Goal: Task Accomplishment & Management: Use online tool/utility

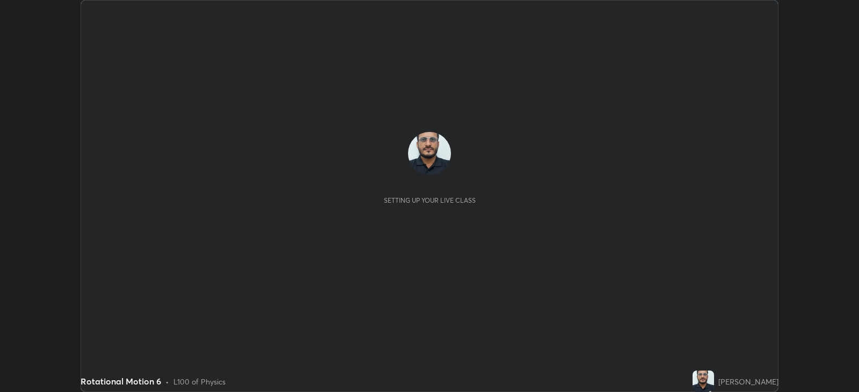
scroll to position [392, 858]
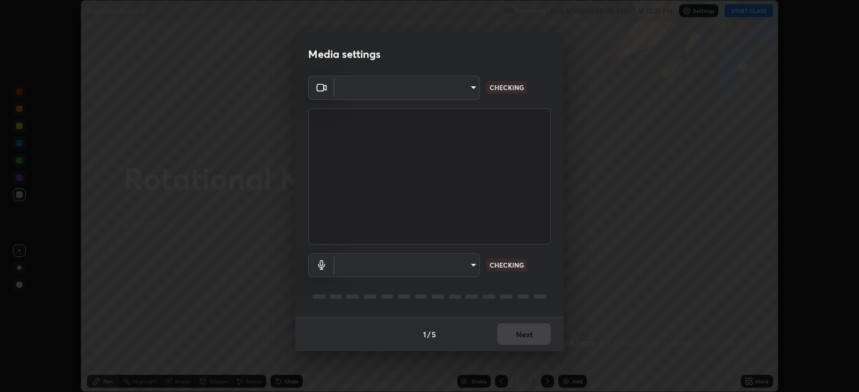
type input "67417adfccfa8b42c30ef4407fe4a6c493a28e79373338af571501226f50bce5"
type input "communications"
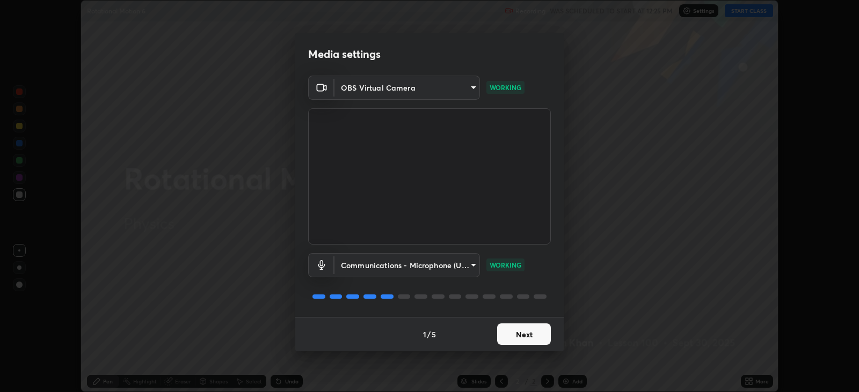
click at [515, 335] on button "Next" at bounding box center [524, 334] width 54 height 21
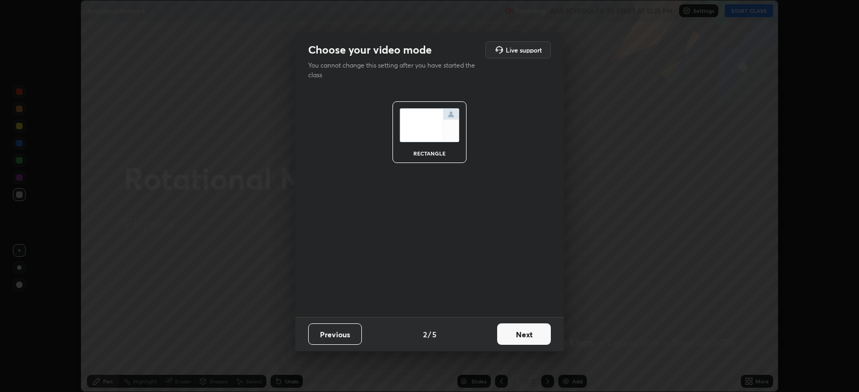
click at [516, 336] on button "Next" at bounding box center [524, 334] width 54 height 21
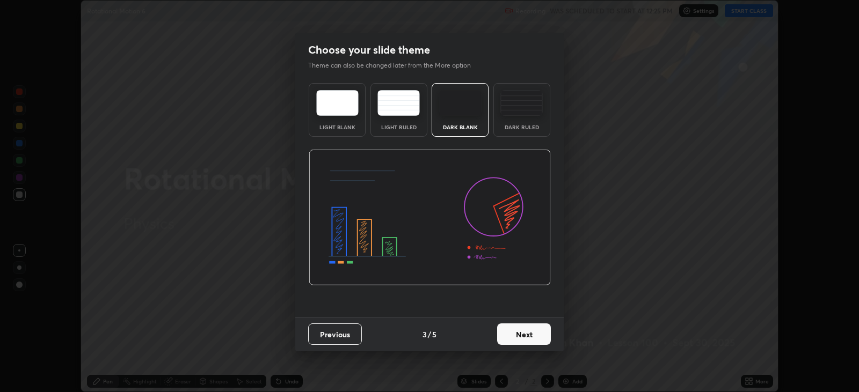
click at [518, 335] on button "Next" at bounding box center [524, 334] width 54 height 21
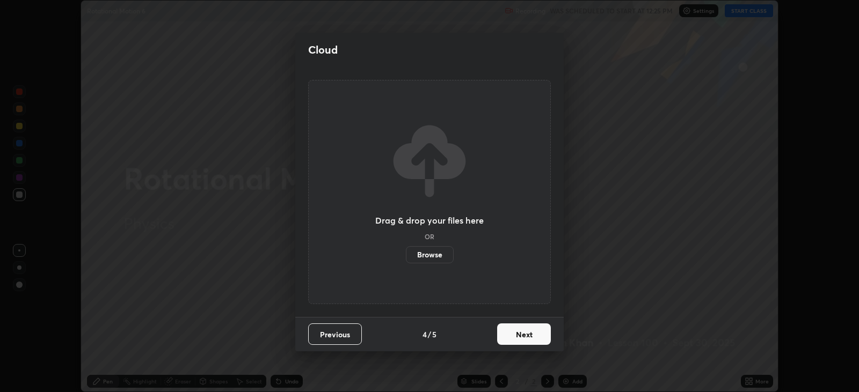
click at [518, 336] on button "Next" at bounding box center [524, 334] width 54 height 21
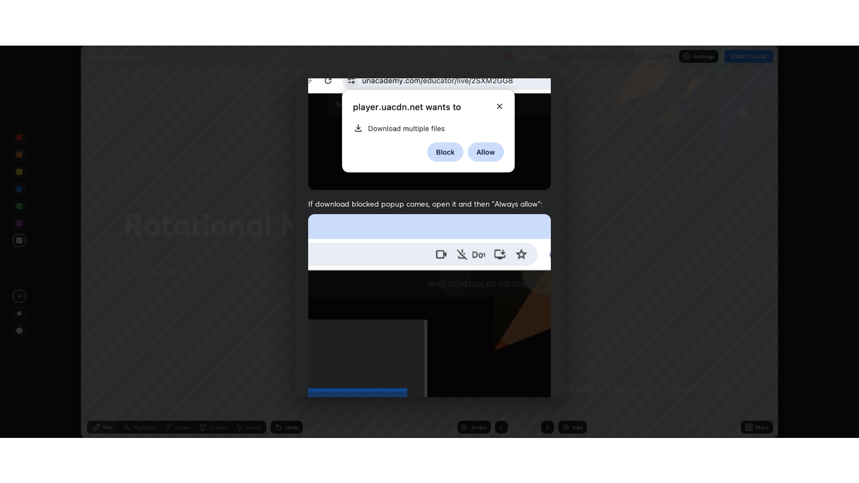
scroll to position [217, 0]
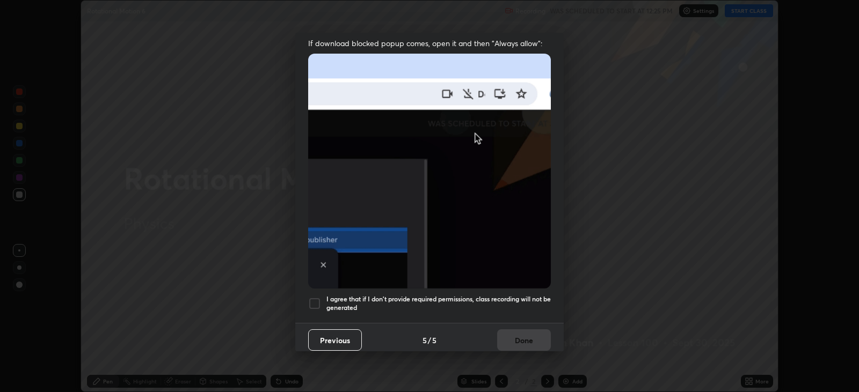
click at [317, 301] on div at bounding box center [314, 303] width 13 height 13
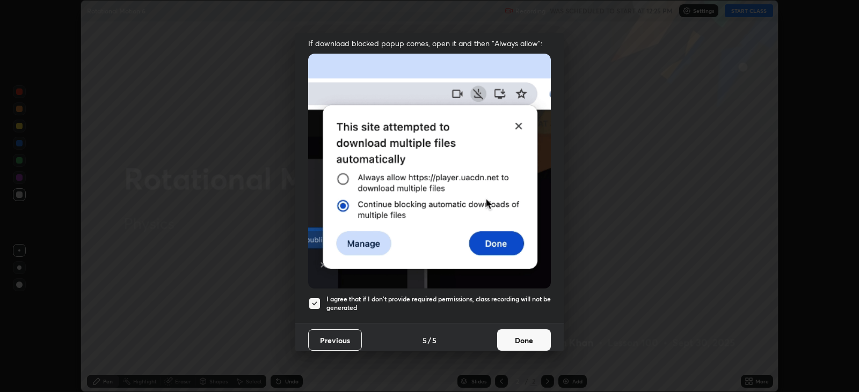
click at [514, 338] on button "Done" at bounding box center [524, 340] width 54 height 21
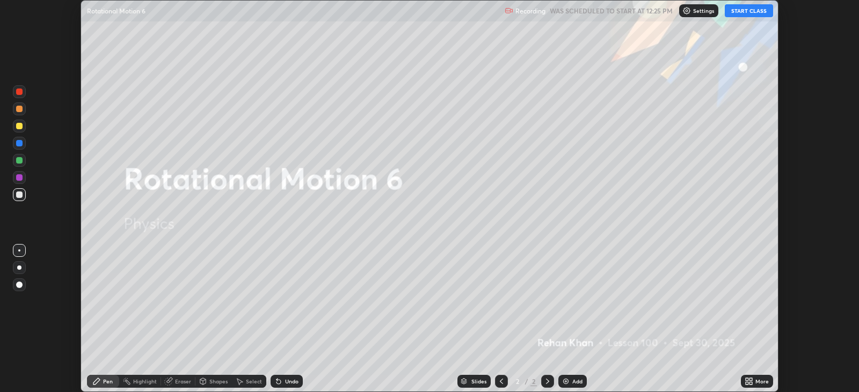
click at [746, 11] on button "START CLASS" at bounding box center [748, 10] width 48 height 13
click at [750, 383] on icon at bounding box center [750, 383] width 3 height 3
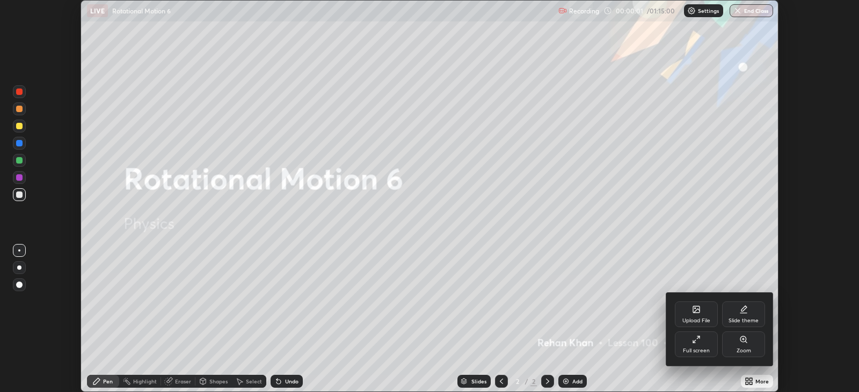
click at [702, 351] on div "Full screen" at bounding box center [696, 350] width 27 height 5
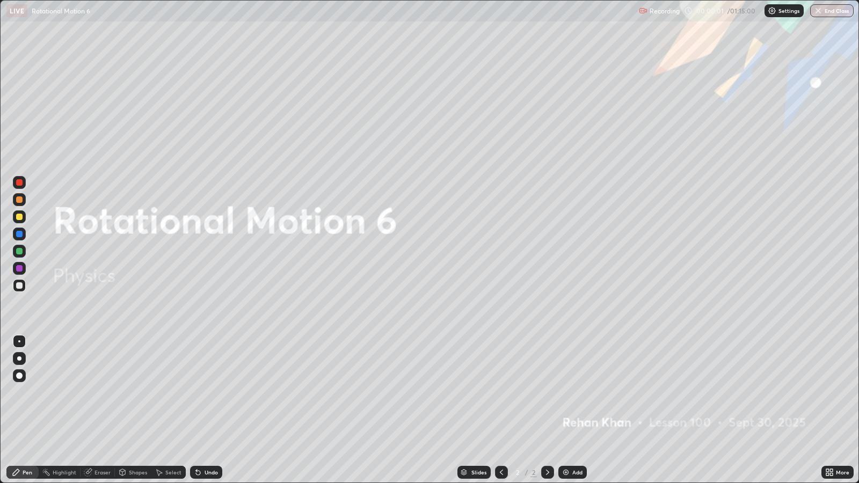
scroll to position [482, 858]
click at [18, 357] on div at bounding box center [19, 358] width 4 height 4
click at [18, 285] on div at bounding box center [19, 285] width 6 height 6
click at [570, 392] on div "Add" at bounding box center [572, 472] width 28 height 13
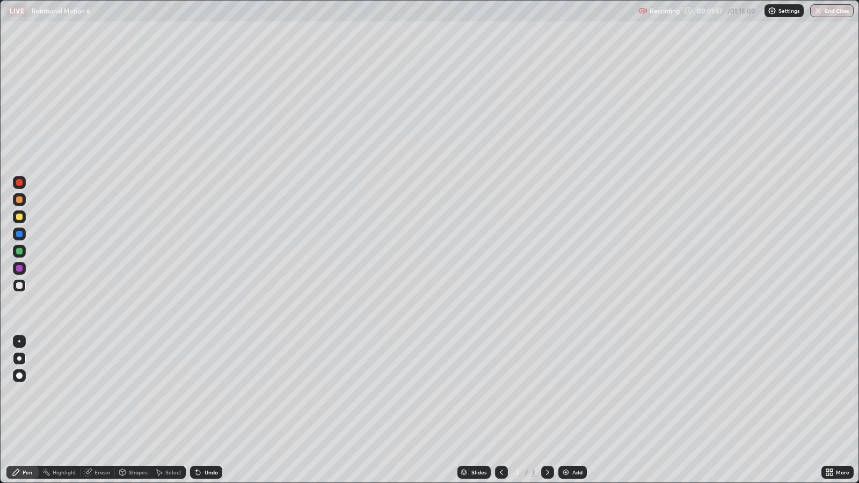
click at [17, 284] on div at bounding box center [19, 285] width 6 height 6
click at [19, 358] on div at bounding box center [19, 358] width 4 height 4
click at [133, 392] on div "Shapes" at bounding box center [138, 472] width 18 height 5
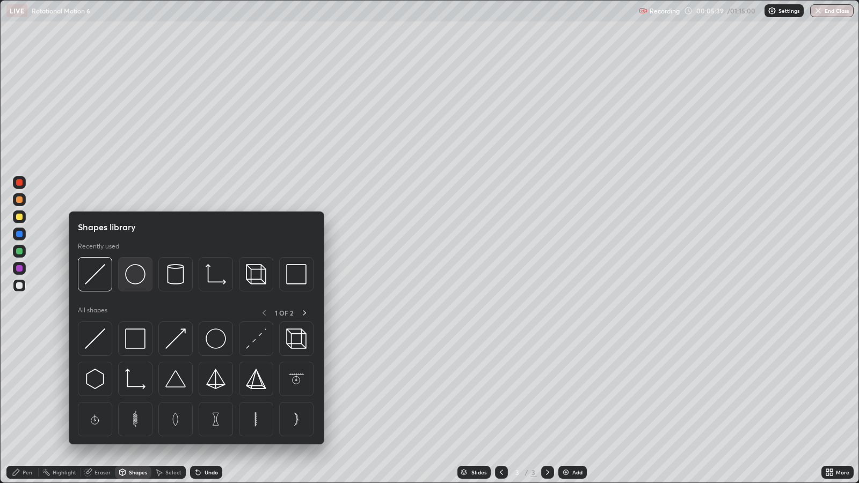
click at [136, 276] on img at bounding box center [135, 274] width 20 height 20
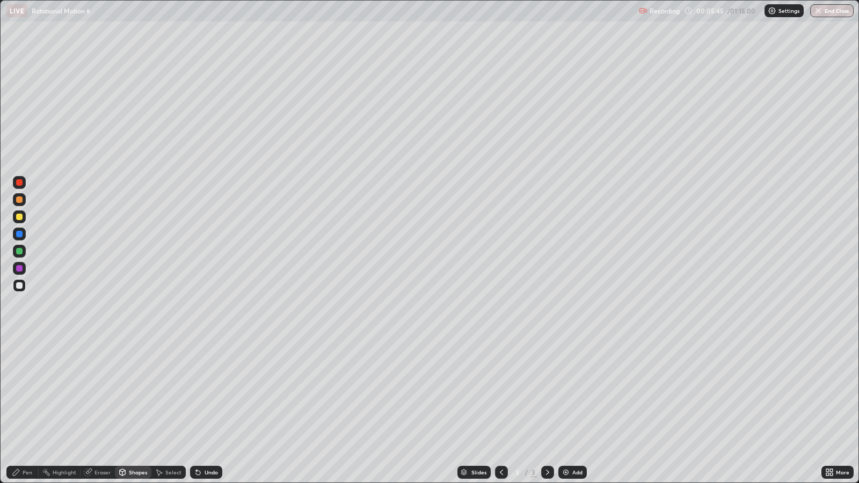
click at [206, 392] on div "Undo" at bounding box center [206, 472] width 32 height 13
click at [26, 392] on div "Pen" at bounding box center [28, 472] width 10 height 5
click at [17, 199] on div at bounding box center [19, 199] width 6 height 6
click at [18, 235] on div at bounding box center [19, 234] width 6 height 6
click at [21, 252] on div at bounding box center [19, 251] width 6 height 6
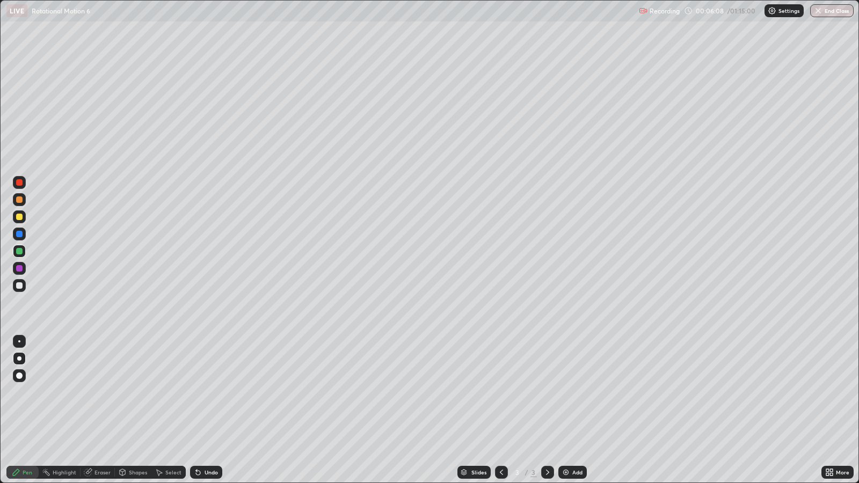
click at [21, 284] on div at bounding box center [19, 285] width 6 height 6
click at [133, 392] on div "Shapes" at bounding box center [138, 472] width 18 height 5
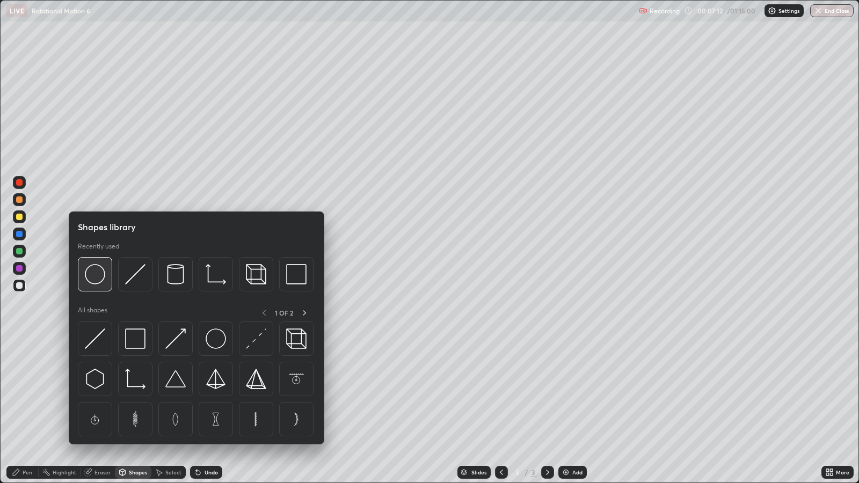
click at [94, 277] on img at bounding box center [95, 274] width 20 height 20
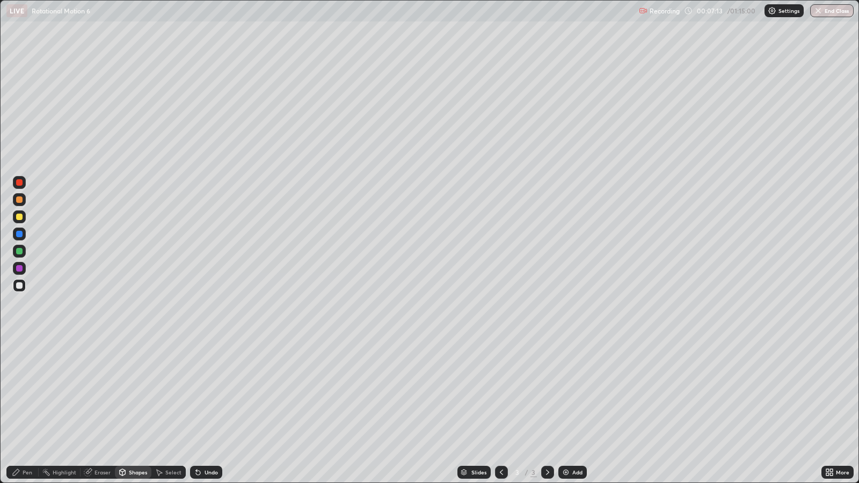
click at [20, 286] on div at bounding box center [19, 285] width 6 height 6
click at [18, 202] on div at bounding box center [19, 199] width 6 height 6
click at [209, 392] on div "Undo" at bounding box center [210, 472] width 13 height 5
click at [18, 235] on div at bounding box center [19, 234] width 6 height 6
click at [11, 283] on div at bounding box center [19, 285] width 17 height 17
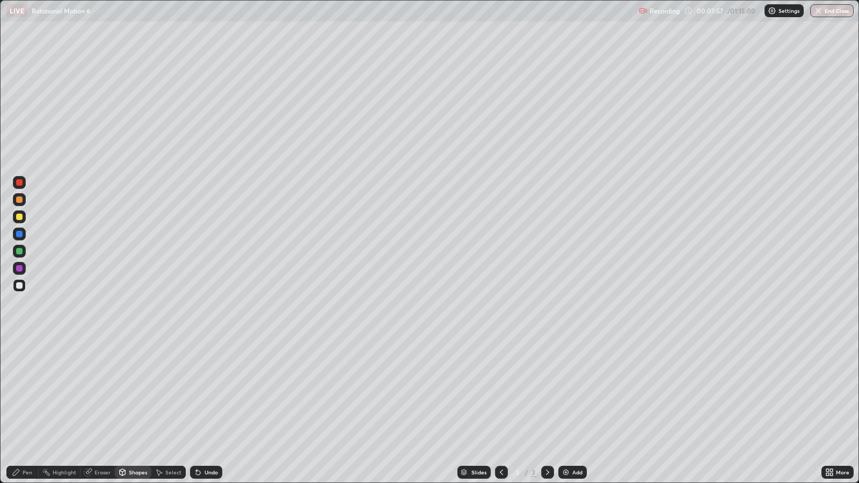
click at [16, 217] on div at bounding box center [19, 217] width 6 height 6
click at [204, 392] on div "Undo" at bounding box center [210, 472] width 13 height 5
click at [19, 392] on icon at bounding box center [16, 472] width 9 height 9
click at [20, 289] on div at bounding box center [19, 285] width 13 height 13
click at [18, 287] on div at bounding box center [19, 285] width 6 height 6
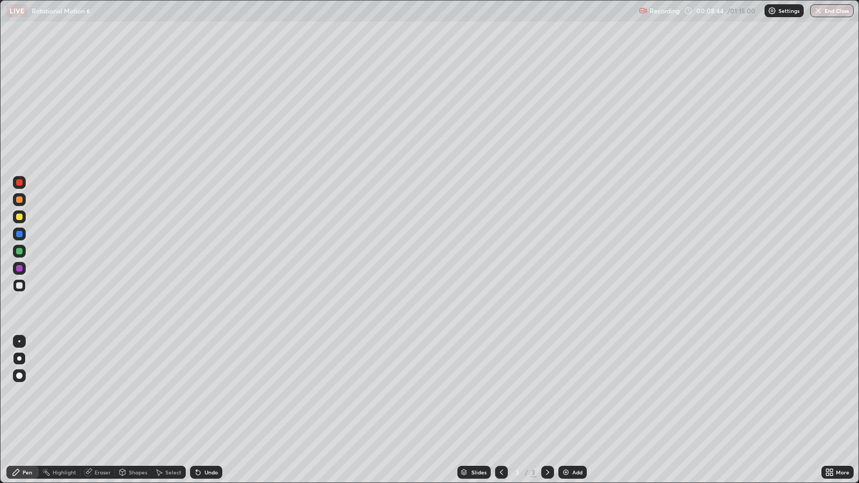
click at [202, 392] on div "Undo" at bounding box center [206, 472] width 32 height 13
click at [204, 392] on div "Undo" at bounding box center [206, 472] width 32 height 13
click at [205, 392] on div "Undo" at bounding box center [206, 472] width 32 height 13
click at [210, 392] on div "Undo" at bounding box center [206, 472] width 32 height 13
click at [207, 392] on div "Undo" at bounding box center [206, 472] width 32 height 13
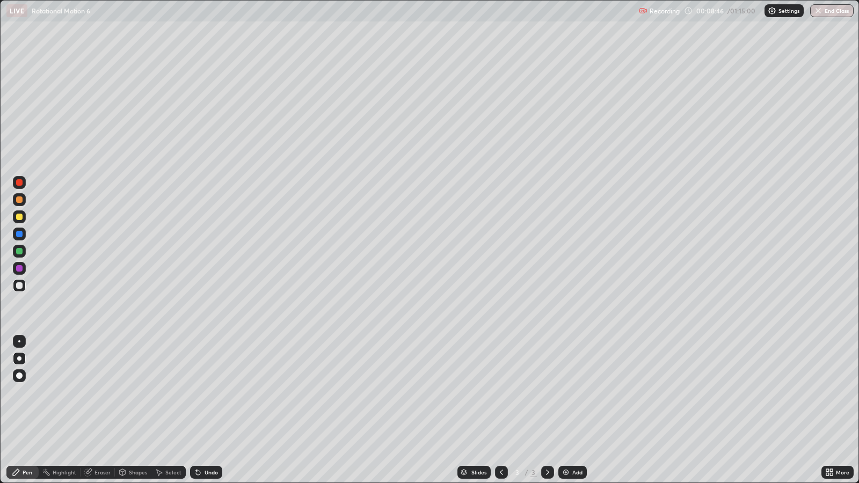
click at [207, 392] on div "Undo" at bounding box center [206, 472] width 32 height 13
click at [19, 217] on div at bounding box center [19, 217] width 6 height 6
click at [19, 285] on div at bounding box center [19, 285] width 6 height 6
click at [192, 392] on div "Undo" at bounding box center [206, 472] width 32 height 13
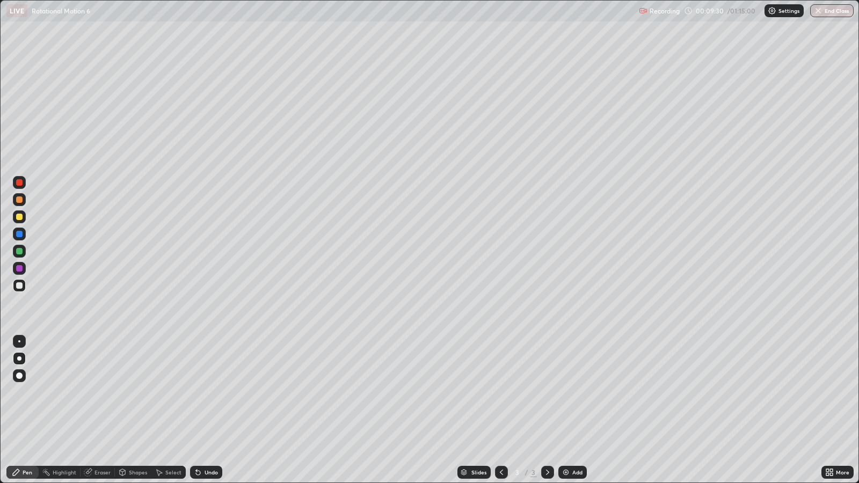
click at [192, 392] on div "Undo" at bounding box center [206, 472] width 32 height 13
click at [18, 219] on div at bounding box center [19, 217] width 6 height 6
click at [17, 184] on div at bounding box center [19, 182] width 6 height 6
click at [20, 341] on div at bounding box center [19, 341] width 2 height 2
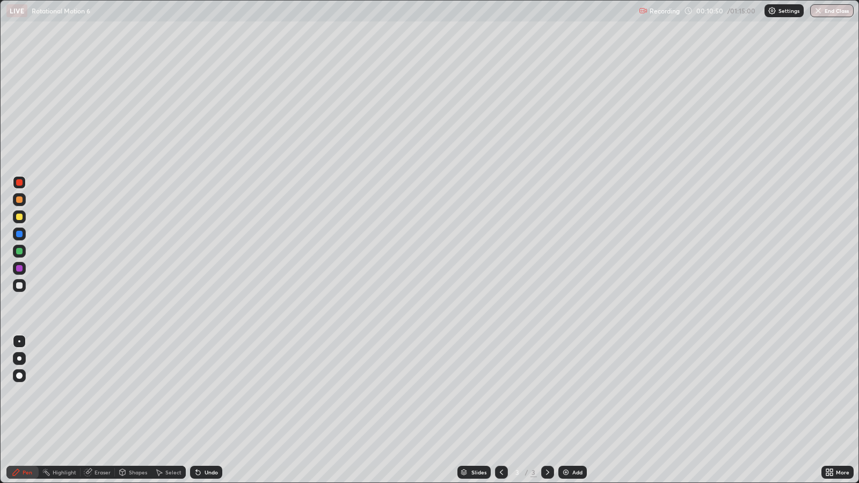
click at [19, 200] on div at bounding box center [19, 199] width 6 height 6
click at [18, 216] on div at bounding box center [19, 217] width 6 height 6
click at [18, 200] on div at bounding box center [19, 199] width 6 height 6
click at [18, 216] on div at bounding box center [19, 217] width 6 height 6
click at [100, 392] on div "Eraser" at bounding box center [102, 472] width 16 height 5
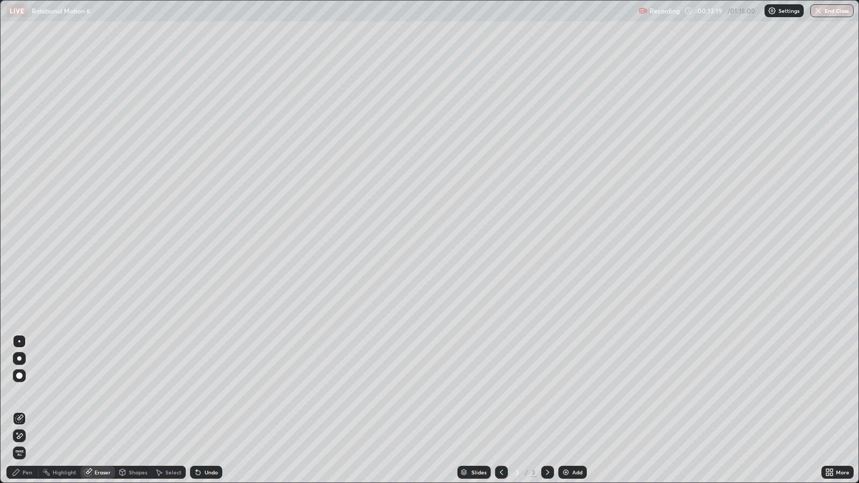
click at [24, 392] on div "Pen" at bounding box center [22, 472] width 32 height 13
click at [19, 248] on div at bounding box center [19, 251] width 6 height 6
click at [19, 286] on div at bounding box center [19, 285] width 6 height 6
click at [575, 392] on div "Add" at bounding box center [577, 472] width 10 height 5
click at [19, 358] on div at bounding box center [19, 358] width 4 height 4
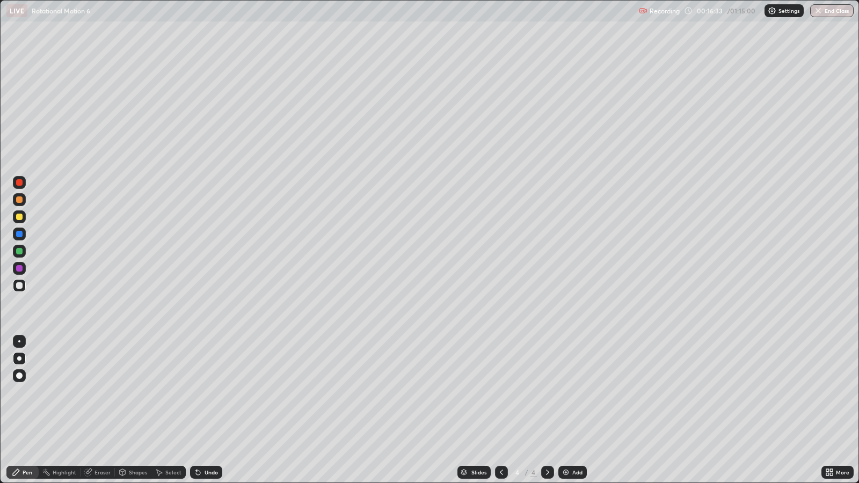
click at [20, 285] on div at bounding box center [19, 285] width 6 height 6
click at [19, 358] on div at bounding box center [19, 358] width 4 height 4
click at [135, 392] on div "Shapes" at bounding box center [138, 472] width 18 height 5
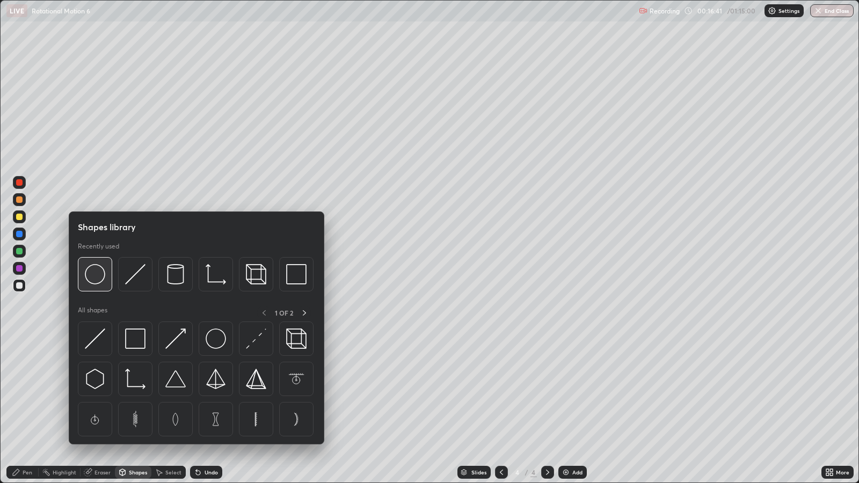
click at [91, 279] on img at bounding box center [95, 274] width 20 height 20
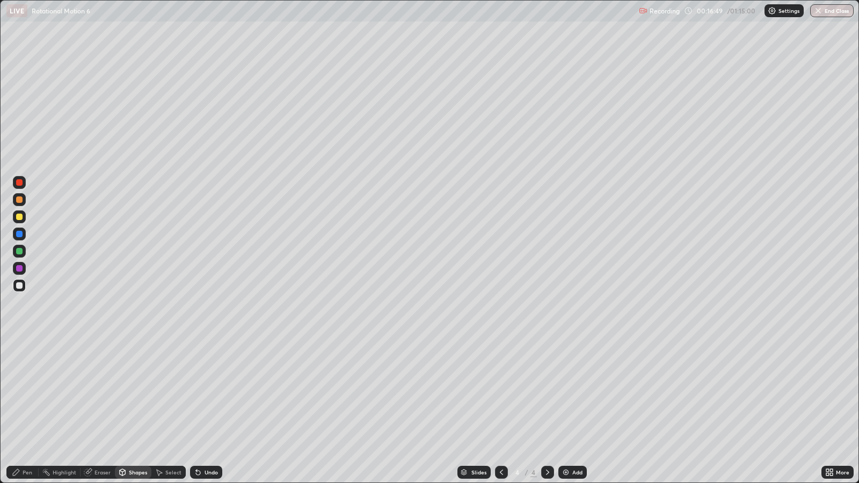
click at [18, 216] on div at bounding box center [19, 217] width 6 height 6
click at [30, 392] on div "Pen" at bounding box center [28, 472] width 10 height 5
click at [20, 217] on div at bounding box center [19, 217] width 6 height 6
click at [20, 199] on div at bounding box center [19, 199] width 6 height 6
click at [17, 216] on div at bounding box center [19, 217] width 6 height 6
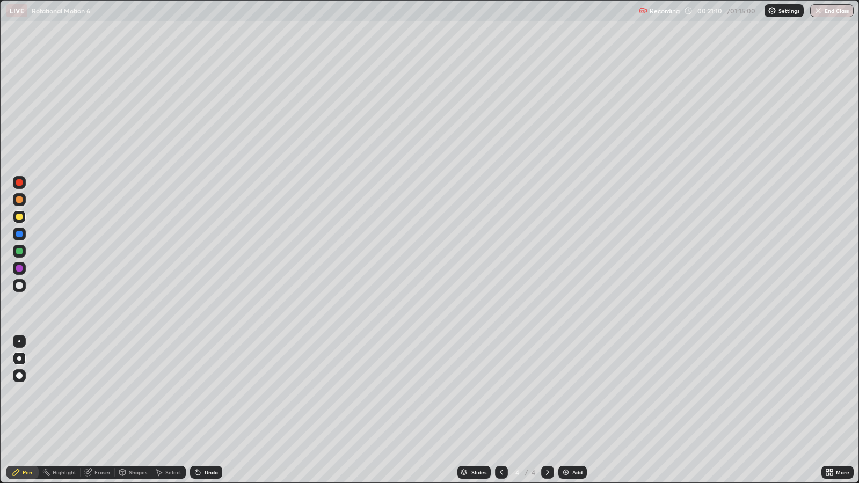
click at [20, 201] on div at bounding box center [19, 199] width 6 height 6
click at [18, 288] on div at bounding box center [19, 285] width 6 height 6
click at [17, 201] on div at bounding box center [19, 199] width 6 height 6
click at [18, 288] on div at bounding box center [19, 285] width 6 height 6
click at [19, 285] on div at bounding box center [19, 285] width 6 height 6
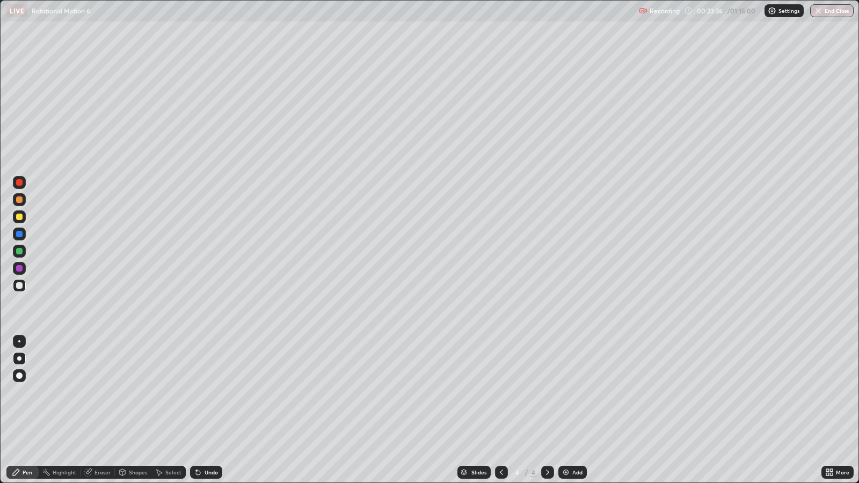
click at [206, 392] on div "Undo" at bounding box center [210, 472] width 13 height 5
click at [207, 392] on div "Undo" at bounding box center [210, 472] width 13 height 5
click at [205, 392] on div "Undo" at bounding box center [210, 472] width 13 height 5
click at [570, 392] on div "Add" at bounding box center [572, 472] width 28 height 13
click at [16, 289] on div at bounding box center [19, 285] width 13 height 13
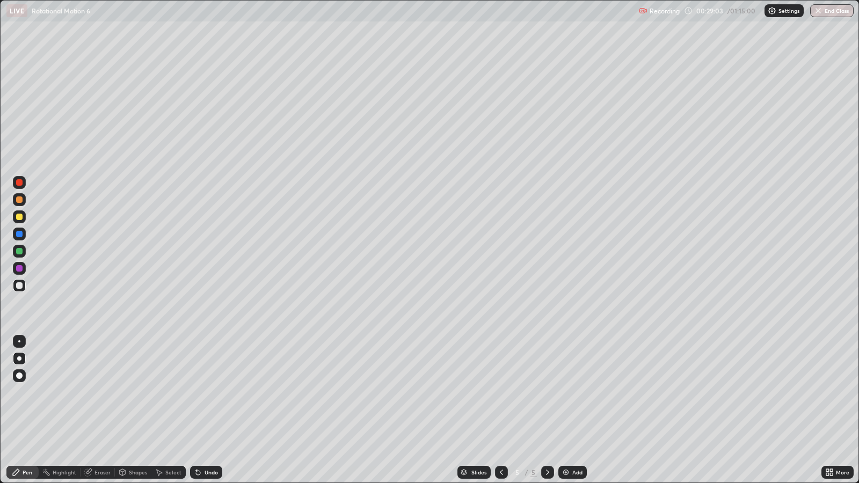
click at [131, 392] on div "Shapes" at bounding box center [138, 472] width 18 height 5
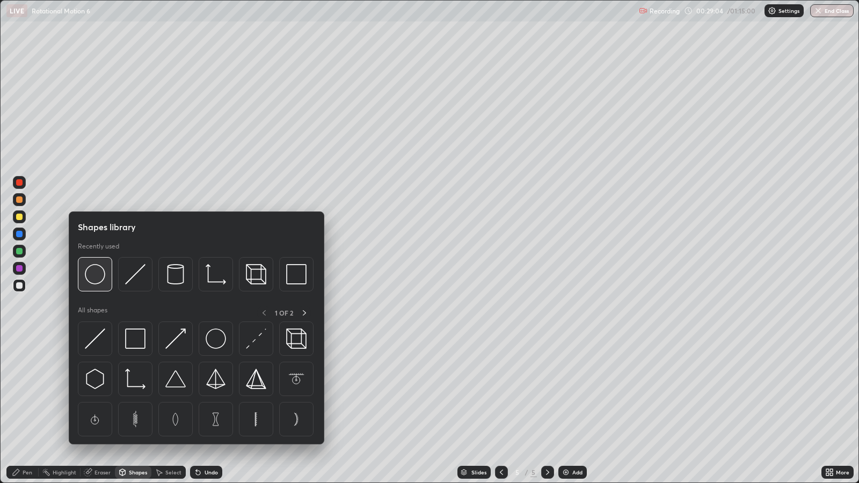
click at [95, 277] on img at bounding box center [95, 274] width 20 height 20
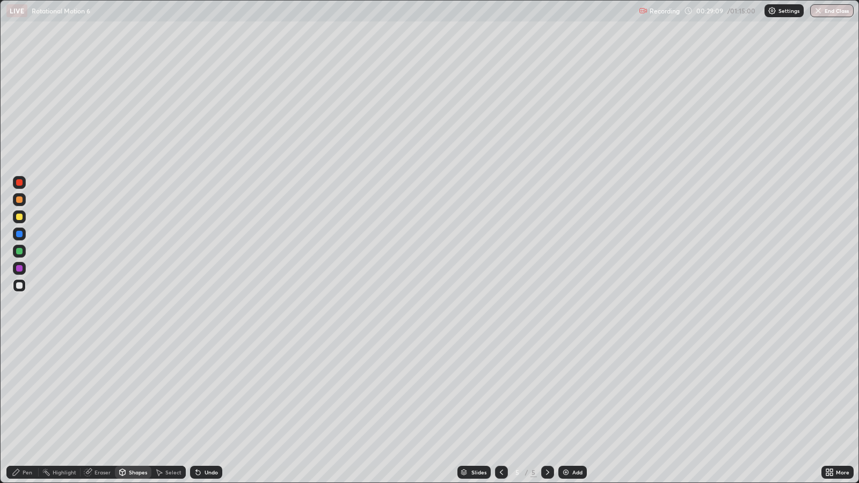
click at [18, 218] on div at bounding box center [19, 217] width 6 height 6
click at [27, 392] on div "Pen" at bounding box center [28, 472] width 10 height 5
click at [17, 197] on div at bounding box center [19, 199] width 6 height 6
click at [17, 286] on div at bounding box center [19, 285] width 6 height 6
click at [19, 200] on div at bounding box center [19, 199] width 6 height 6
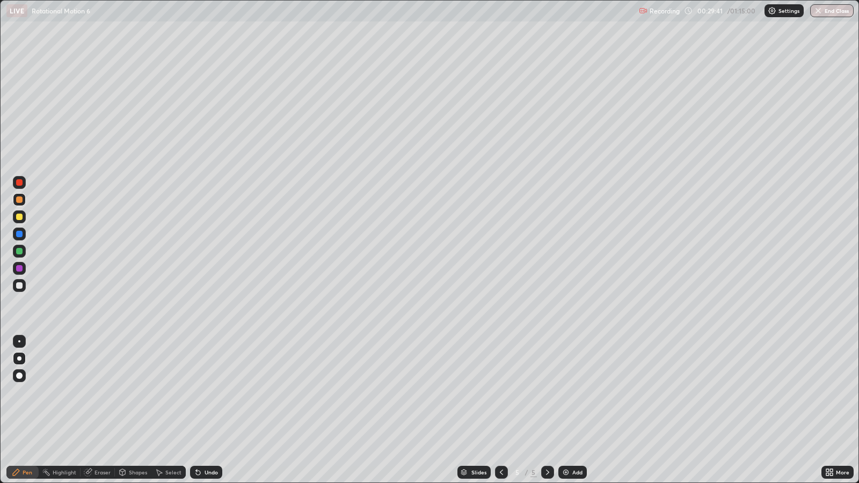
click at [16, 288] on div at bounding box center [19, 285] width 13 height 13
click at [208, 392] on div "Undo" at bounding box center [210, 472] width 13 height 5
click at [19, 218] on div at bounding box center [19, 217] width 6 height 6
click at [19, 285] on div at bounding box center [19, 285] width 6 height 6
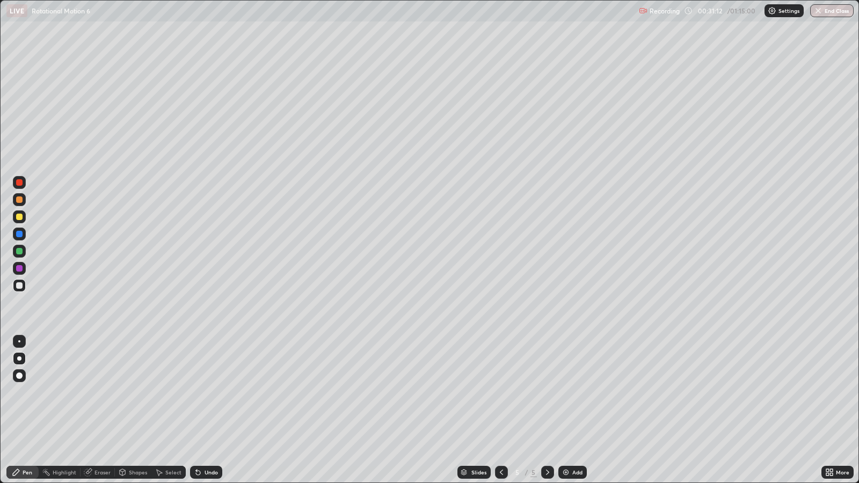
click at [17, 286] on div at bounding box center [19, 285] width 6 height 6
click at [20, 285] on div at bounding box center [19, 285] width 6 height 6
click at [20, 217] on div at bounding box center [19, 217] width 6 height 6
click at [575, 392] on div "Add" at bounding box center [577, 472] width 10 height 5
click at [19, 283] on div at bounding box center [19, 285] width 6 height 6
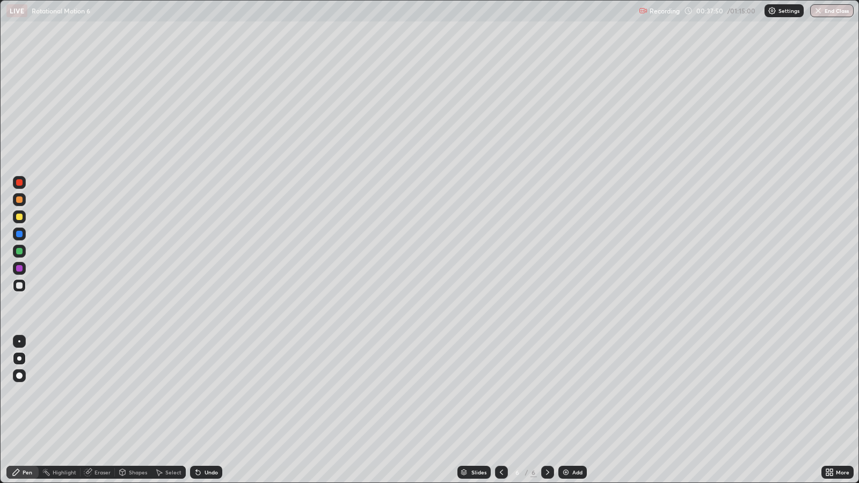
click at [129, 392] on div "Shapes" at bounding box center [138, 472] width 18 height 5
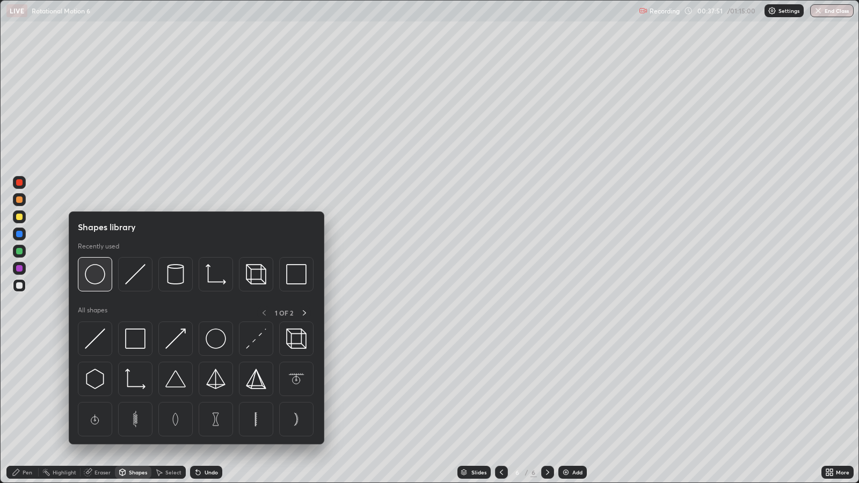
click at [93, 277] on img at bounding box center [95, 274] width 20 height 20
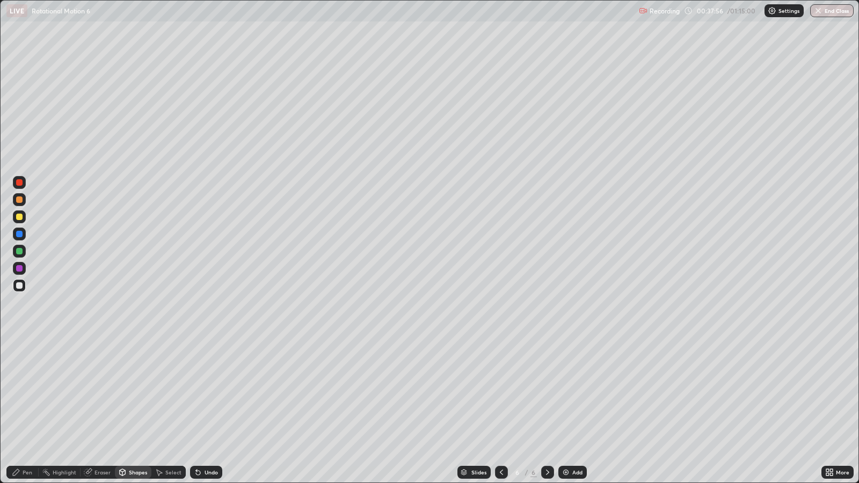
click at [27, 392] on div "Pen" at bounding box center [28, 472] width 10 height 5
click at [18, 200] on div at bounding box center [19, 199] width 6 height 6
click at [20, 217] on div at bounding box center [19, 217] width 6 height 6
click at [20, 287] on div at bounding box center [19, 285] width 6 height 6
click at [17, 217] on div at bounding box center [19, 217] width 6 height 6
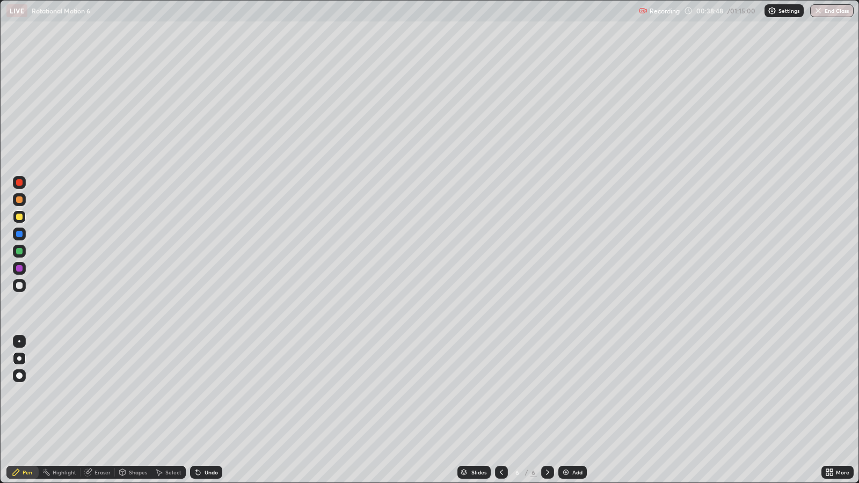
click at [20, 199] on div at bounding box center [19, 199] width 6 height 6
click at [17, 288] on div at bounding box center [19, 285] width 6 height 6
click at [565, 392] on img at bounding box center [565, 472] width 9 height 9
click at [19, 287] on div at bounding box center [19, 285] width 6 height 6
click at [18, 202] on div at bounding box center [19, 199] width 6 height 6
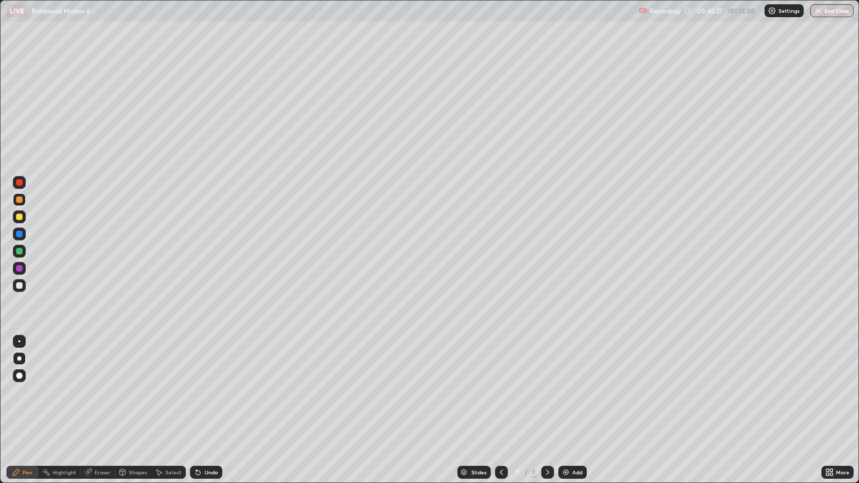
click at [17, 287] on div at bounding box center [19, 285] width 6 height 6
click at [19, 217] on div at bounding box center [19, 217] width 6 height 6
click at [19, 285] on div at bounding box center [19, 285] width 6 height 6
click at [19, 252] on div at bounding box center [19, 251] width 6 height 6
click at [21, 235] on div at bounding box center [19, 234] width 6 height 6
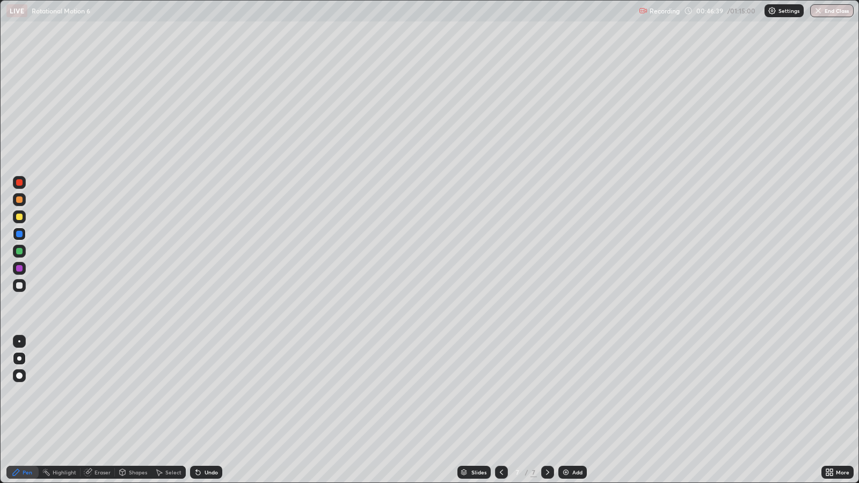
click at [19, 285] on div at bounding box center [19, 285] width 6 height 6
click at [565, 392] on div "Add" at bounding box center [572, 472] width 28 height 13
click at [134, 392] on div "Shapes" at bounding box center [138, 472] width 18 height 5
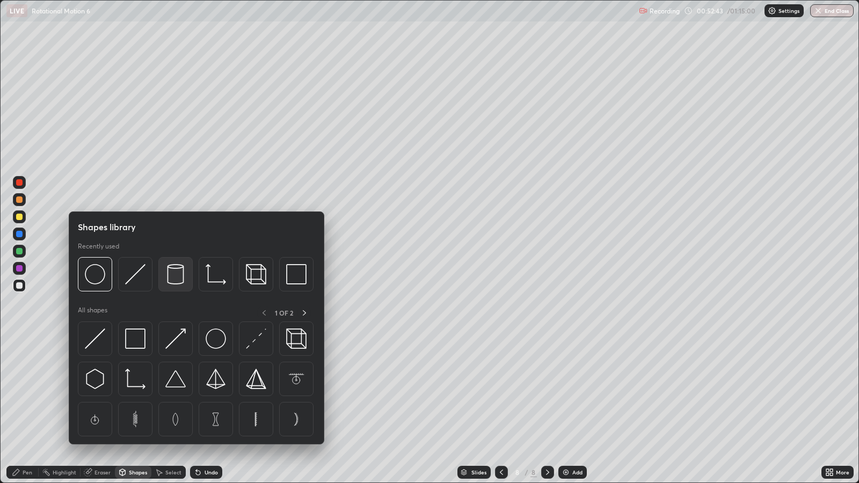
click at [172, 277] on img at bounding box center [175, 274] width 20 height 20
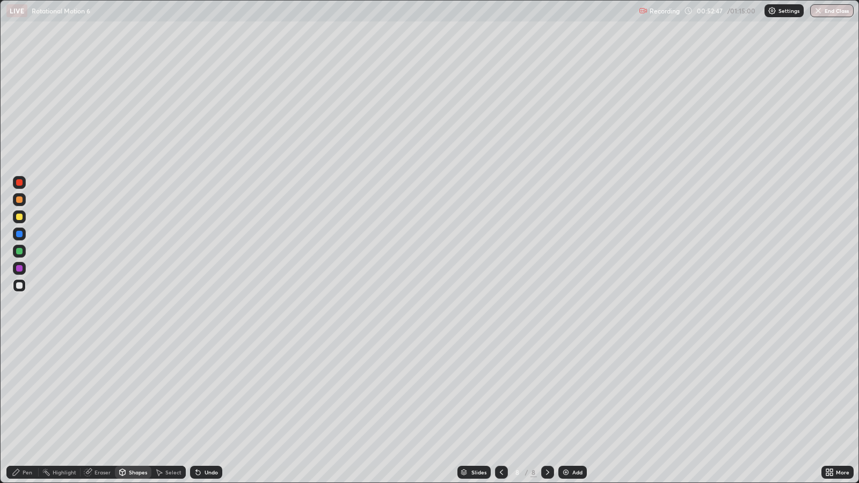
click at [207, 392] on div "Undo" at bounding box center [210, 472] width 13 height 5
click at [134, 392] on div "Shapes" at bounding box center [138, 472] width 18 height 5
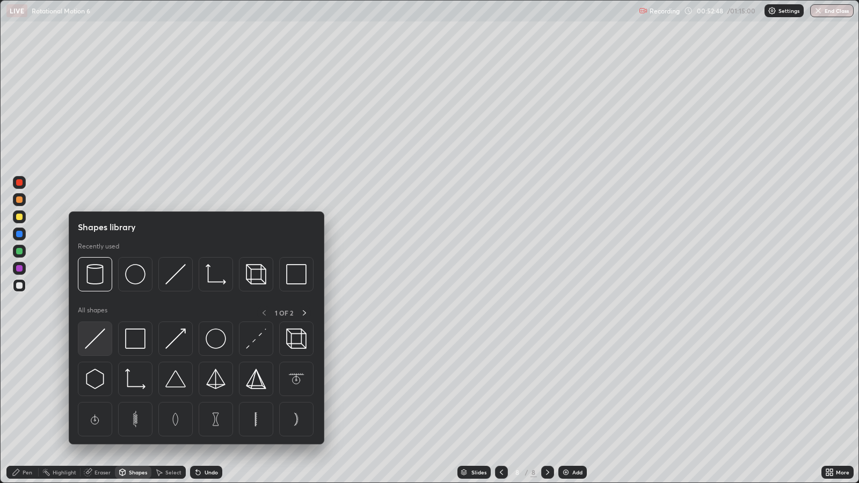
click at [98, 334] on img at bounding box center [95, 338] width 20 height 20
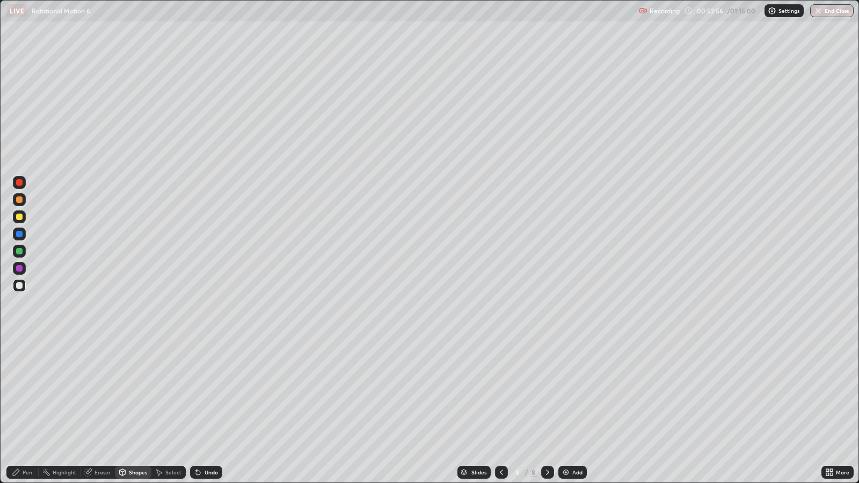
click at [22, 392] on div "Pen" at bounding box center [22, 472] width 32 height 13
click at [19, 217] on div at bounding box center [19, 217] width 6 height 6
click at [131, 392] on div "Shapes" at bounding box center [138, 472] width 18 height 5
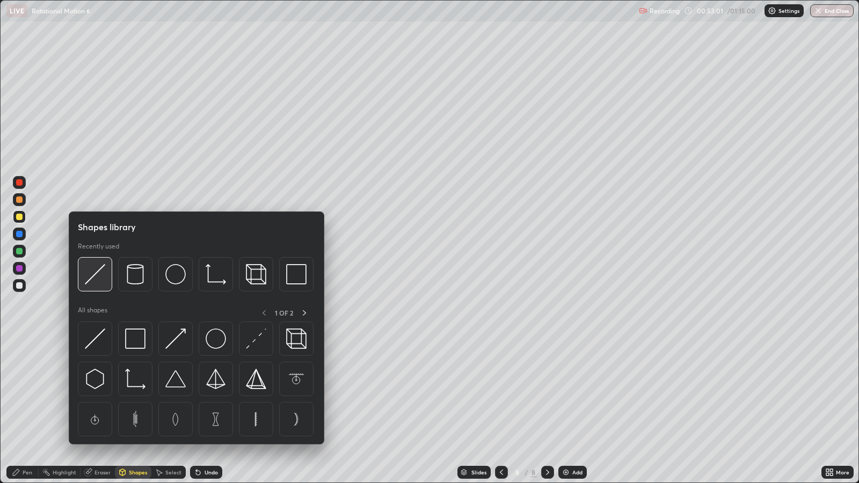
click at [93, 280] on img at bounding box center [95, 274] width 20 height 20
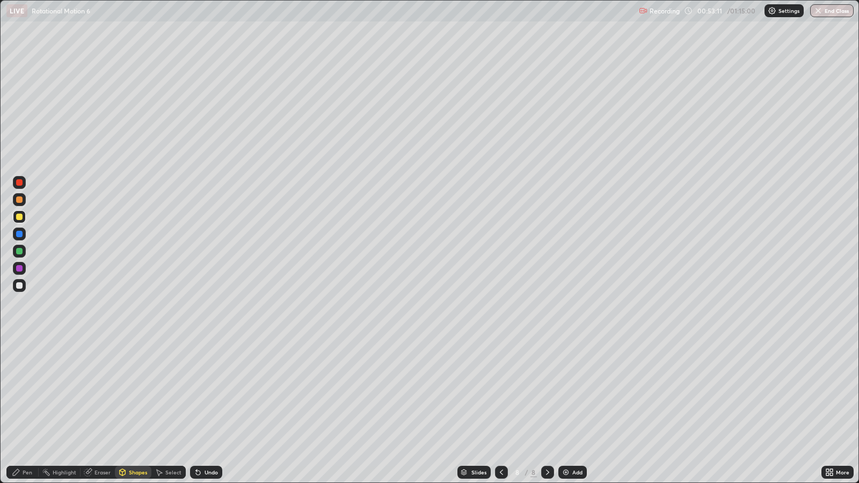
click at [20, 231] on div at bounding box center [19, 234] width 6 height 6
click at [27, 392] on div "Pen" at bounding box center [28, 472] width 10 height 5
click at [19, 283] on div at bounding box center [19, 285] width 6 height 6
click at [18, 215] on div at bounding box center [19, 217] width 6 height 6
click at [18, 392] on icon at bounding box center [16, 472] width 6 height 6
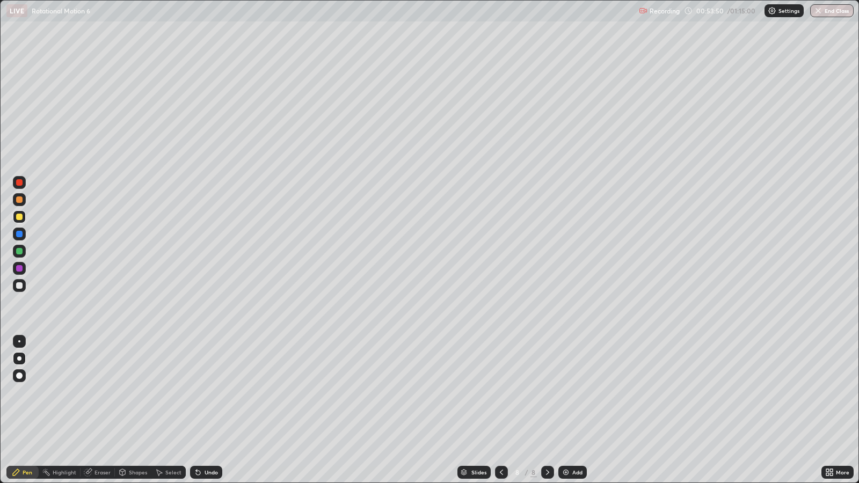
click at [20, 201] on div at bounding box center [19, 199] width 6 height 6
click at [19, 201] on div at bounding box center [19, 199] width 6 height 6
click at [20, 250] on div at bounding box center [19, 251] width 6 height 6
click at [204, 392] on div "Undo" at bounding box center [210, 472] width 13 height 5
click at [18, 287] on div at bounding box center [19, 285] width 6 height 6
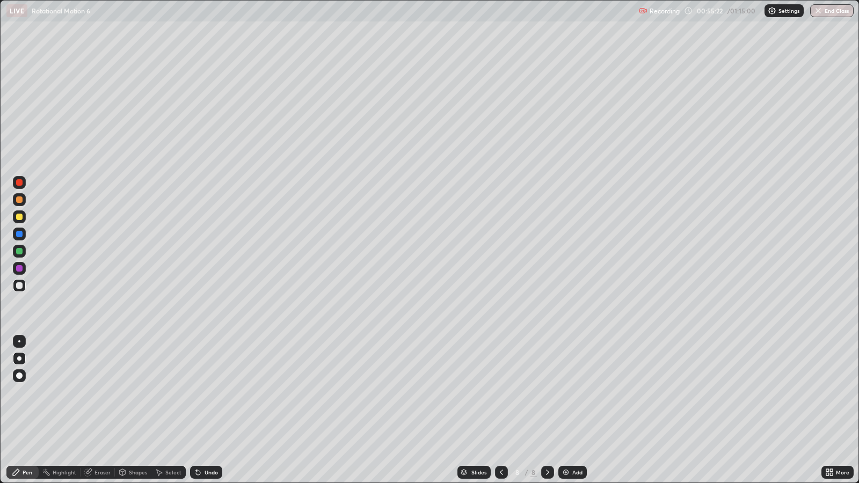
click at [99, 392] on div "Eraser" at bounding box center [102, 472] width 16 height 5
click at [24, 392] on div "Pen" at bounding box center [22, 472] width 32 height 13
click at [18, 234] on div at bounding box center [19, 234] width 6 height 6
click at [21, 283] on div at bounding box center [19, 285] width 6 height 6
click at [18, 202] on div at bounding box center [19, 199] width 6 height 6
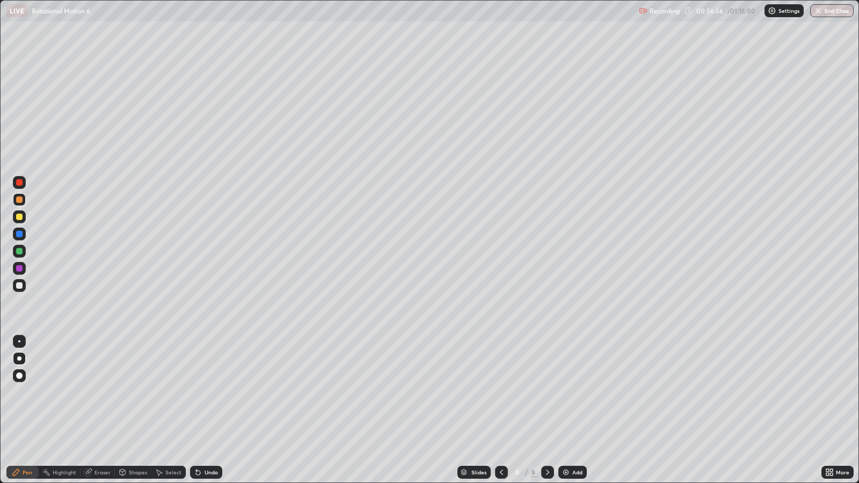
click at [19, 285] on div at bounding box center [19, 285] width 6 height 6
click at [568, 392] on img at bounding box center [565, 472] width 9 height 9
click at [19, 288] on div at bounding box center [19, 285] width 6 height 6
click at [17, 360] on div at bounding box center [19, 358] width 13 height 13
click at [19, 285] on div at bounding box center [19, 285] width 6 height 6
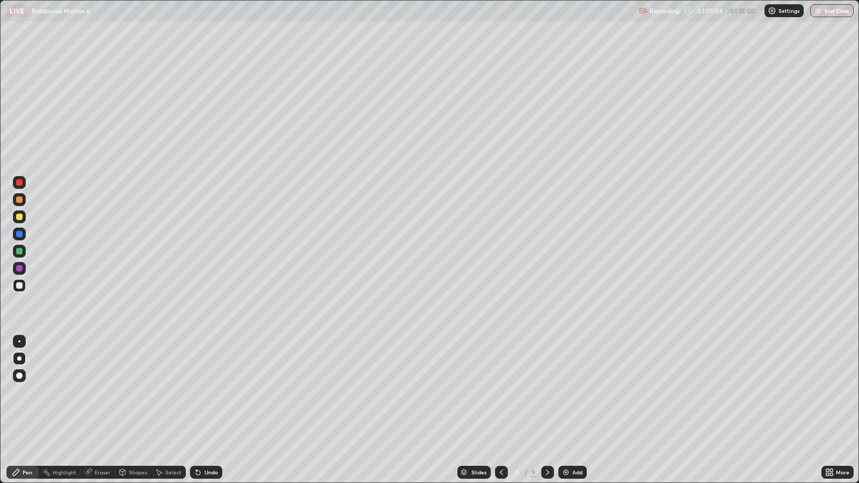
click at [19, 218] on div at bounding box center [19, 217] width 6 height 6
click at [132, 392] on div "Shapes" at bounding box center [138, 472] width 18 height 5
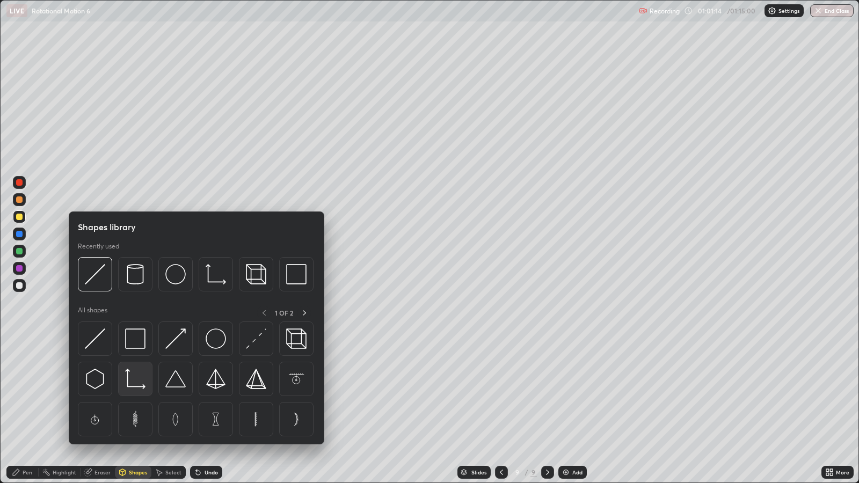
click at [135, 380] on img at bounding box center [135, 379] width 20 height 20
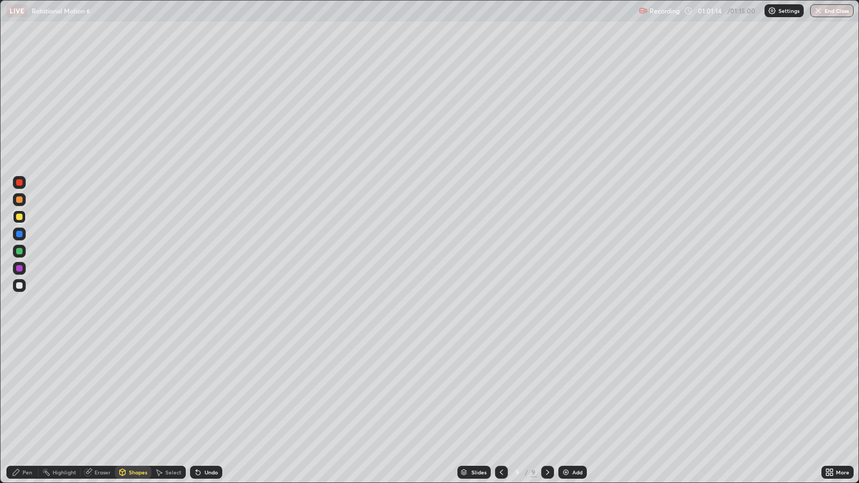
click at [17, 285] on div at bounding box center [19, 285] width 6 height 6
click at [133, 392] on div "Shapes" at bounding box center [133, 472] width 36 height 13
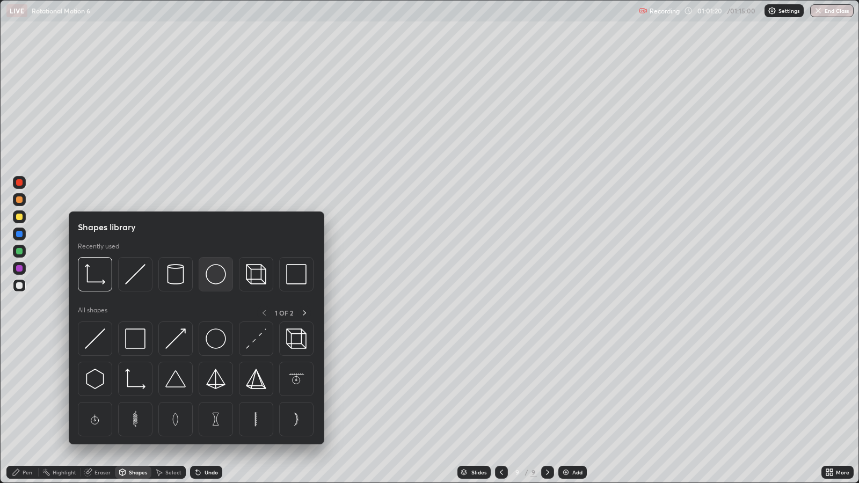
click at [211, 274] on img at bounding box center [216, 274] width 20 height 20
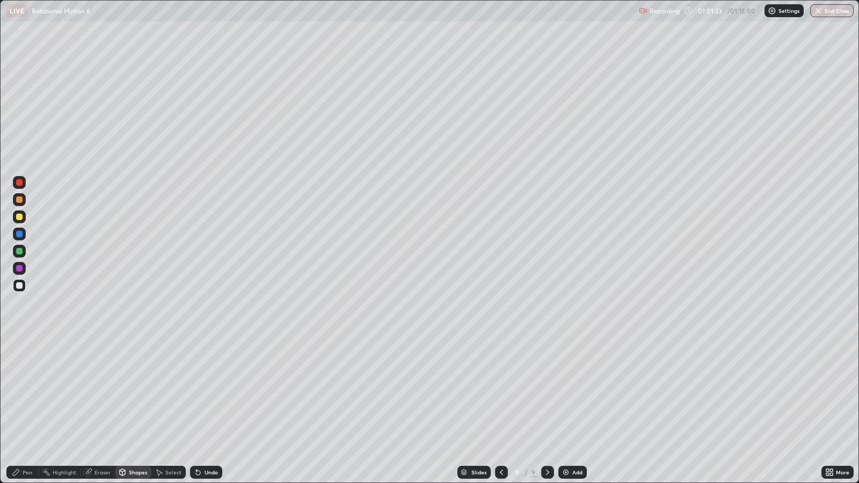
click at [197, 392] on icon at bounding box center [198, 472] width 9 height 9
click at [18, 215] on div at bounding box center [19, 217] width 6 height 6
click at [18, 200] on div at bounding box center [19, 199] width 6 height 6
click at [28, 392] on div "Pen" at bounding box center [28, 472] width 10 height 5
click at [19, 251] on div at bounding box center [19, 251] width 6 height 6
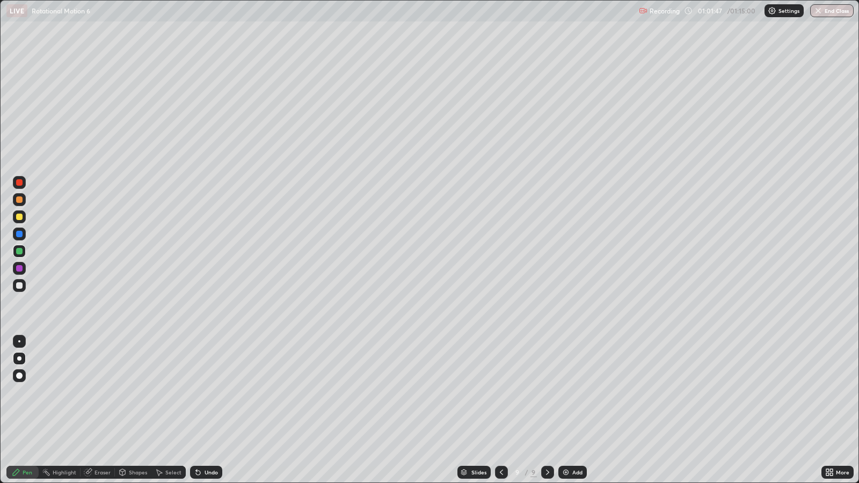
click at [19, 200] on div at bounding box center [19, 199] width 6 height 6
click at [129, 392] on div "Shapes" at bounding box center [138, 472] width 18 height 5
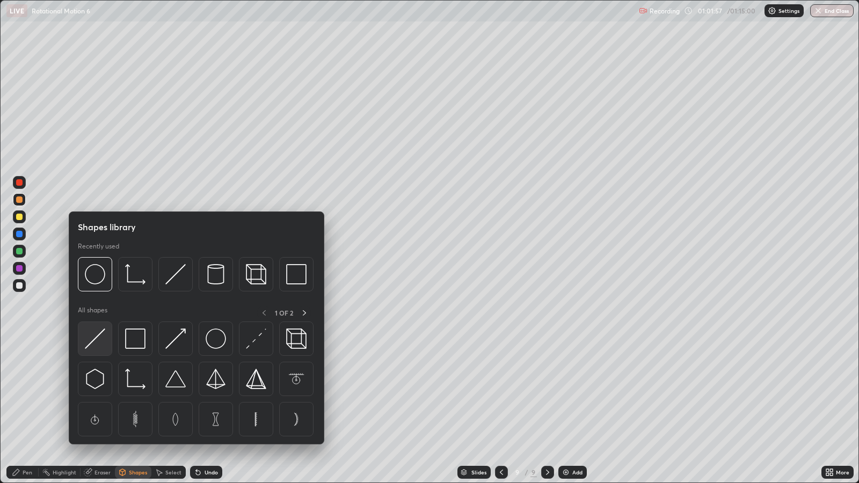
click at [93, 342] on img at bounding box center [95, 338] width 20 height 20
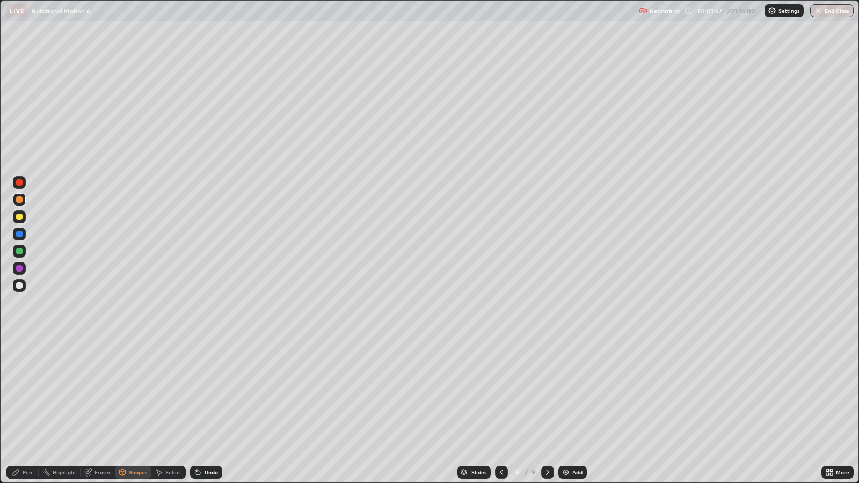
click at [21, 236] on div at bounding box center [19, 234] width 6 height 6
click at [96, 392] on div "Eraser" at bounding box center [102, 472] width 16 height 5
click at [14, 392] on icon at bounding box center [16, 472] width 6 height 6
click at [19, 201] on div at bounding box center [19, 199] width 6 height 6
click at [18, 286] on div at bounding box center [19, 285] width 6 height 6
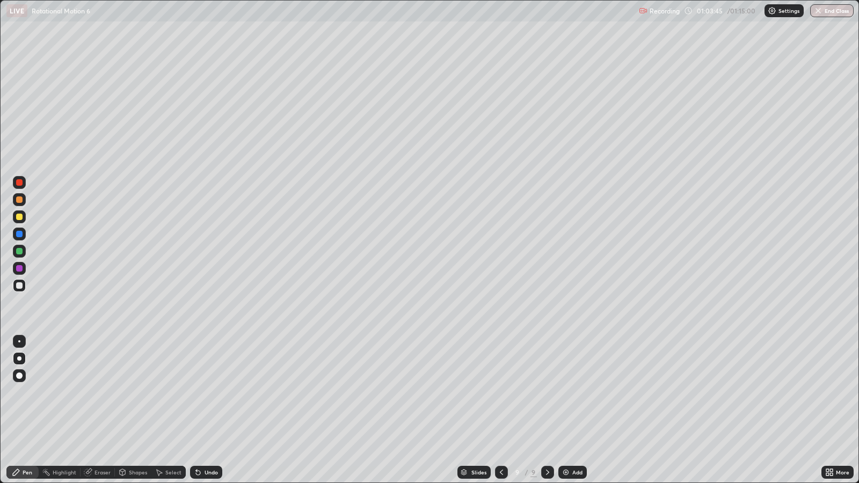
click at [16, 288] on div at bounding box center [19, 285] width 6 height 6
click at [19, 285] on div at bounding box center [19, 285] width 6 height 6
click at [21, 288] on div at bounding box center [19, 285] width 6 height 6
click at [19, 218] on div at bounding box center [19, 217] width 6 height 6
click at [20, 287] on div at bounding box center [19, 285] width 6 height 6
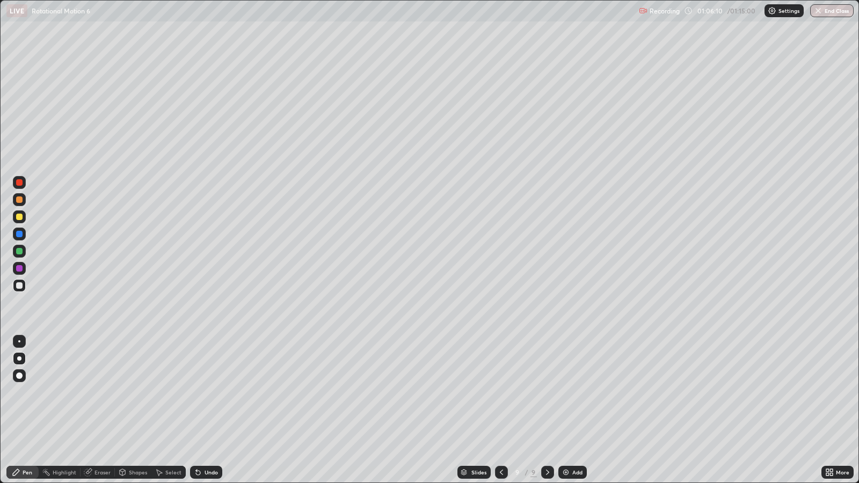
click at [17, 392] on icon at bounding box center [16, 472] width 9 height 9
click at [136, 392] on div "Shapes" at bounding box center [138, 472] width 18 height 5
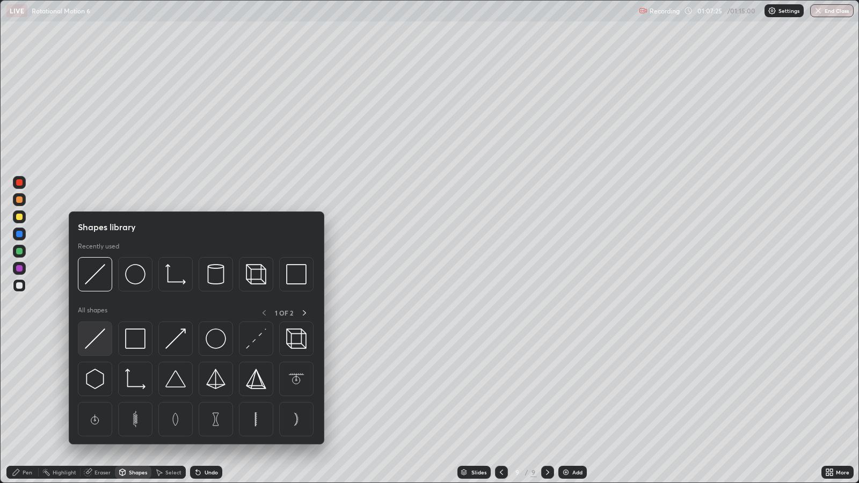
click at [99, 342] on img at bounding box center [95, 338] width 20 height 20
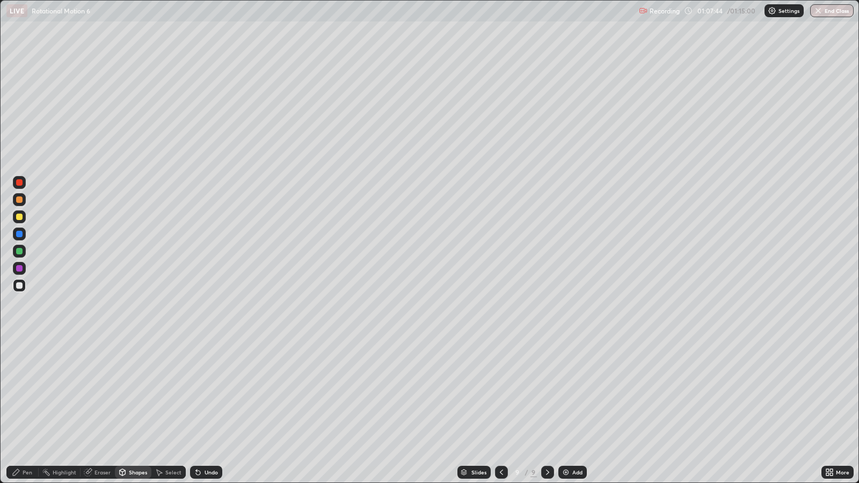
click at [19, 392] on icon at bounding box center [16, 472] width 9 height 9
click at [19, 217] on div at bounding box center [19, 217] width 6 height 6
click at [203, 392] on div "Undo" at bounding box center [206, 472] width 32 height 13
click at [201, 392] on div "Undo" at bounding box center [206, 472] width 32 height 13
click at [19, 341] on div at bounding box center [19, 341] width 2 height 2
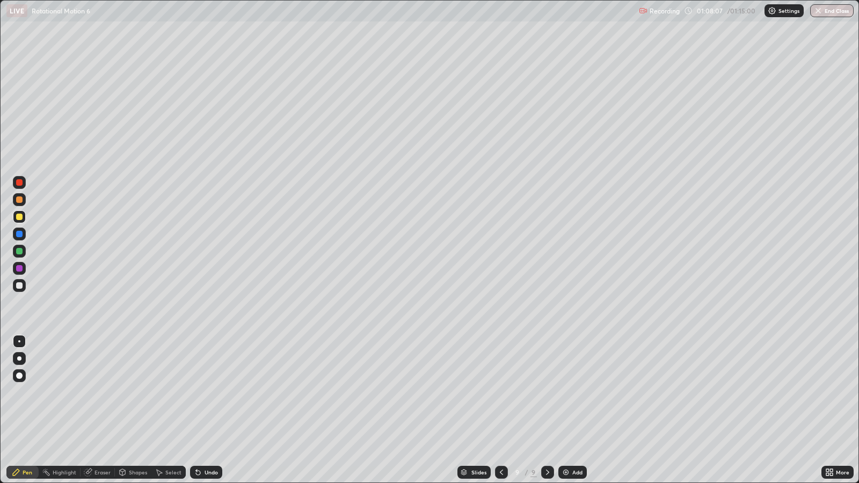
click at [208, 392] on div "Undo" at bounding box center [210, 472] width 13 height 5
click at [17, 287] on div at bounding box center [19, 285] width 6 height 6
click at [19, 201] on div at bounding box center [19, 199] width 6 height 6
click at [19, 217] on div at bounding box center [19, 217] width 6 height 6
click at [18, 288] on div at bounding box center [19, 285] width 6 height 6
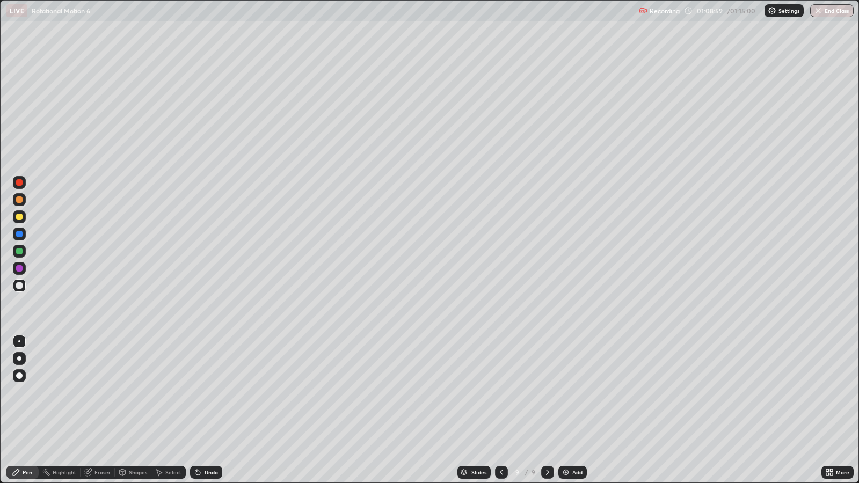
click at [204, 392] on div "Undo" at bounding box center [210, 472] width 13 height 5
click at [569, 392] on div "Add" at bounding box center [572, 472] width 28 height 13
click at [17, 286] on div at bounding box center [19, 285] width 6 height 6
click at [132, 392] on div "Shapes" at bounding box center [138, 472] width 18 height 5
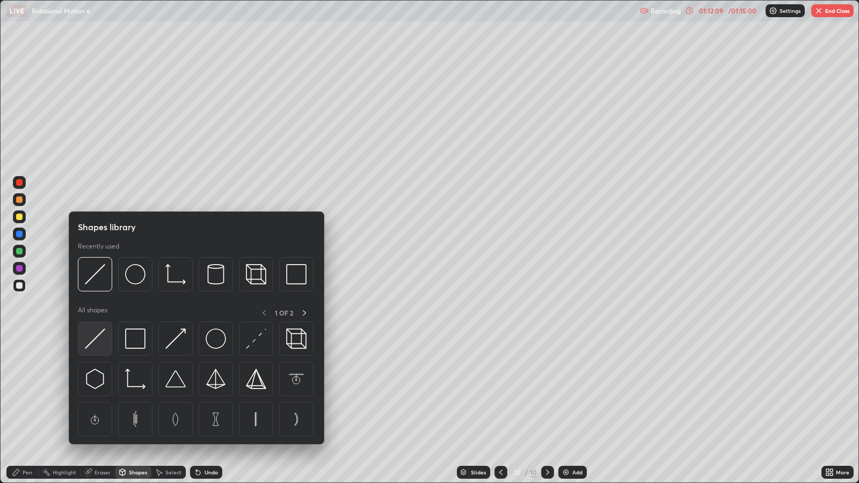
click at [96, 349] on div at bounding box center [95, 338] width 34 height 34
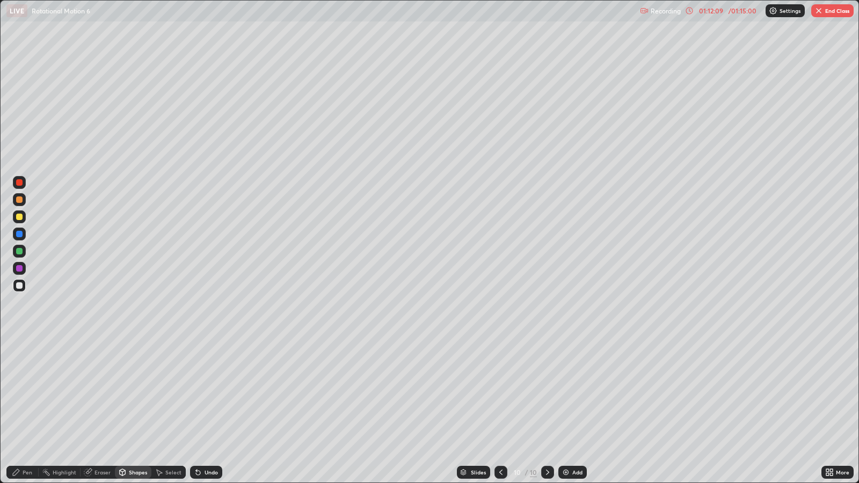
click at [20, 233] on div at bounding box center [19, 234] width 6 height 6
click at [19, 216] on div at bounding box center [19, 217] width 6 height 6
click at [17, 392] on icon at bounding box center [16, 472] width 6 height 6
click at [19, 285] on div at bounding box center [19, 285] width 6 height 6
click at [19, 200] on div at bounding box center [19, 199] width 6 height 6
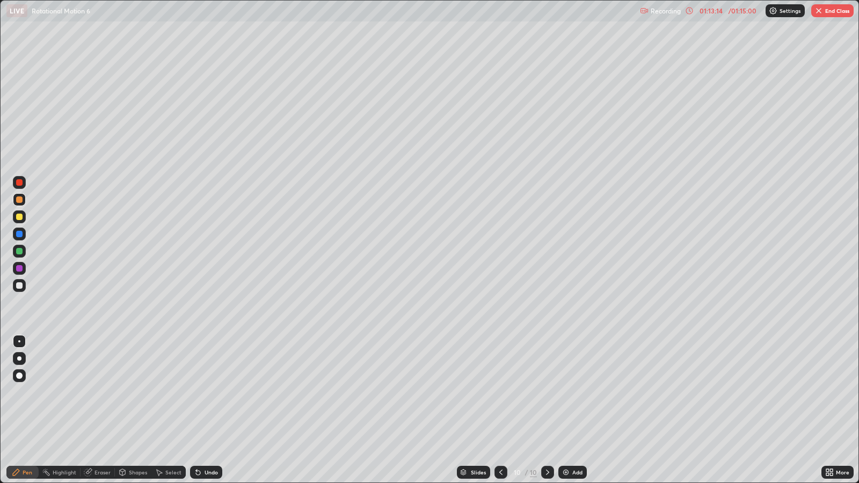
click at [21, 285] on div at bounding box center [19, 285] width 6 height 6
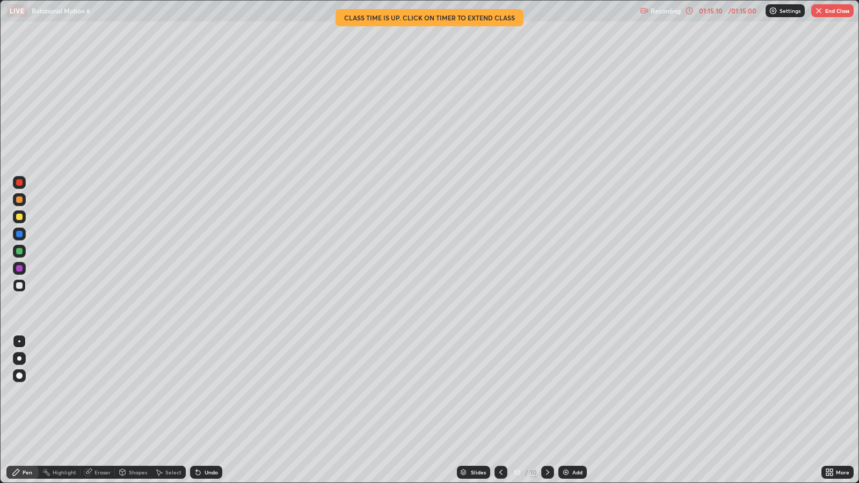
click at [708, 10] on div "01:15:10" at bounding box center [710, 11] width 30 height 6
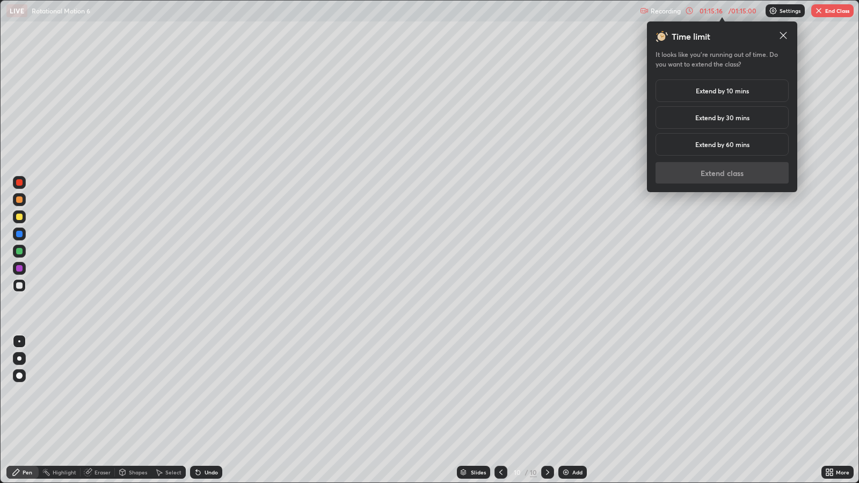
click at [733, 118] on h5 "Extend by 30 mins" at bounding box center [722, 118] width 54 height 10
click at [726, 174] on button "Extend class" at bounding box center [721, 172] width 133 height 21
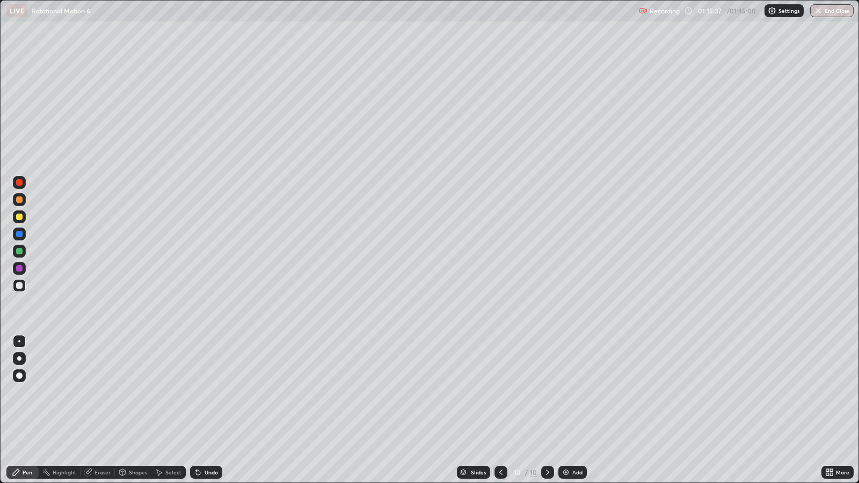
click at [572, 392] on div "Add" at bounding box center [577, 472] width 10 height 5
click at [19, 392] on icon at bounding box center [16, 472] width 9 height 9
click at [17, 357] on div at bounding box center [19, 358] width 4 height 4
click at [18, 285] on div at bounding box center [19, 285] width 6 height 6
click at [20, 392] on div "Pen" at bounding box center [22, 472] width 32 height 13
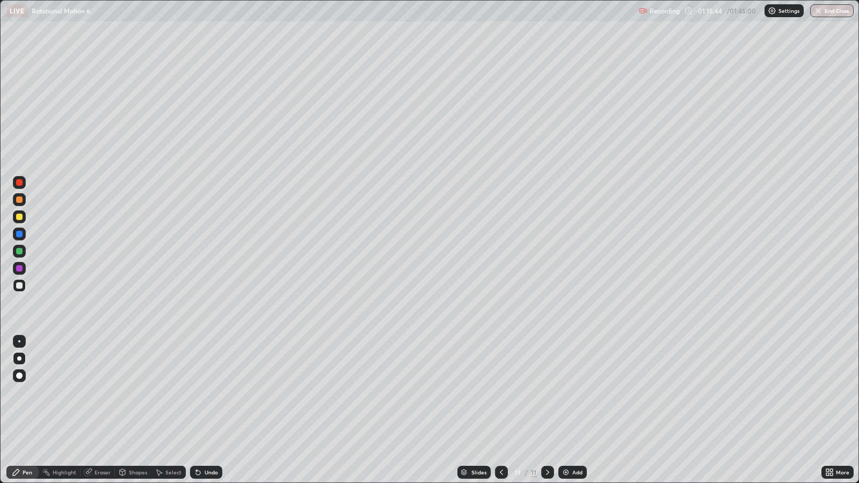
click at [19, 358] on div at bounding box center [19, 358] width 4 height 4
click at [13, 291] on div at bounding box center [19, 285] width 13 height 17
click at [688, 11] on div "Recording 01:15:58 / 01:45:00 Settings End Class" at bounding box center [746, 11] width 215 height 21
click at [672, 9] on p "Recording" at bounding box center [664, 11] width 30 height 8
click at [672, 13] on p "Recording" at bounding box center [664, 11] width 30 height 8
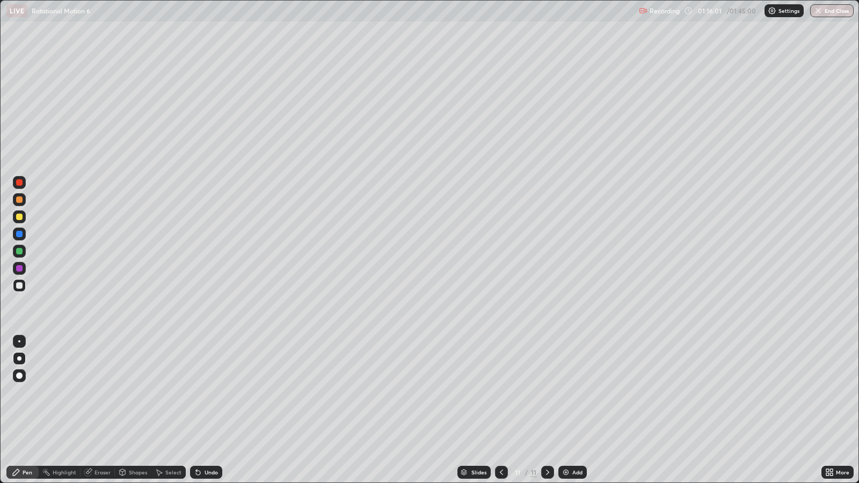
click at [738, 16] on div "Recording 01:16:01 / 01:45:00 Settings End Class" at bounding box center [746, 11] width 215 height 21
click at [830, 13] on button "End Class" at bounding box center [831, 10] width 43 height 13
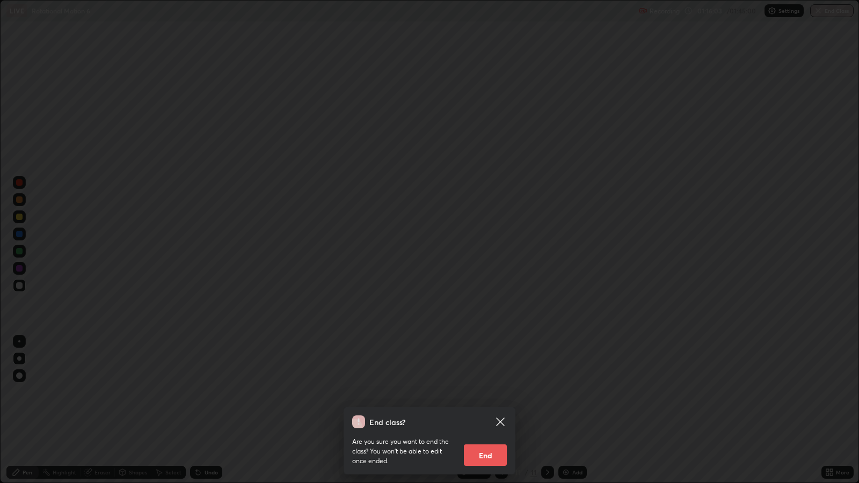
click at [483, 392] on button "End" at bounding box center [485, 454] width 43 height 21
